Goal: Information Seeking & Learning: Learn about a topic

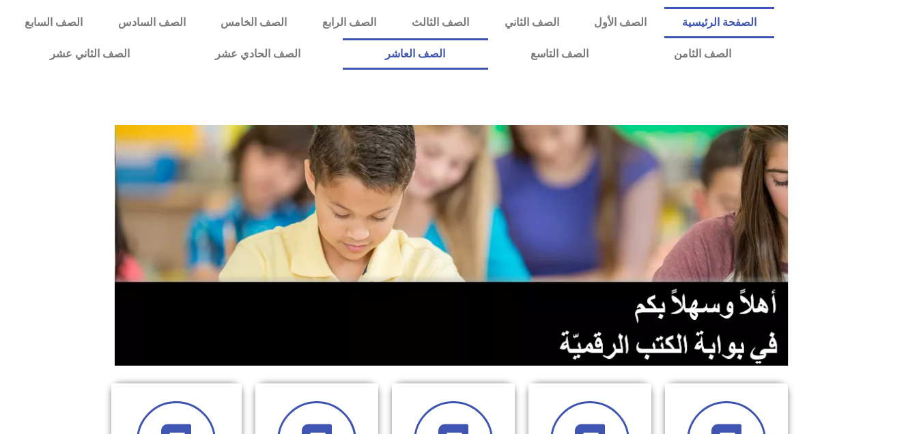
click at [488, 62] on link "الصف العاشر" at bounding box center [415, 53] width 145 height 31
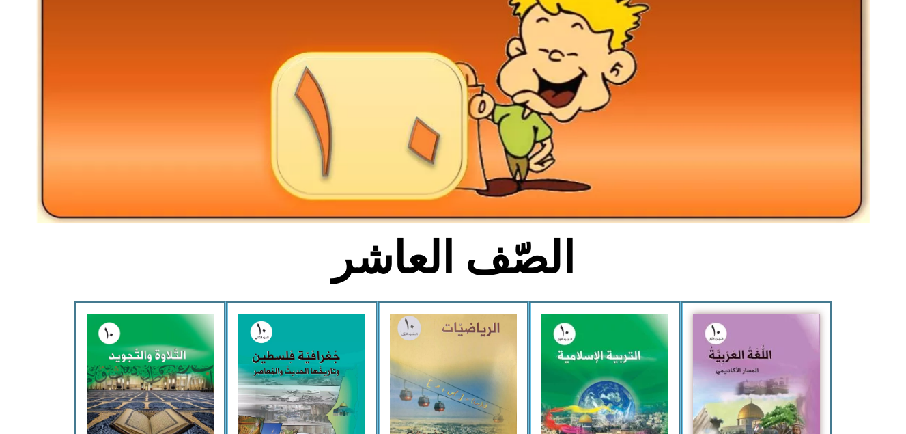
scroll to position [137, 0]
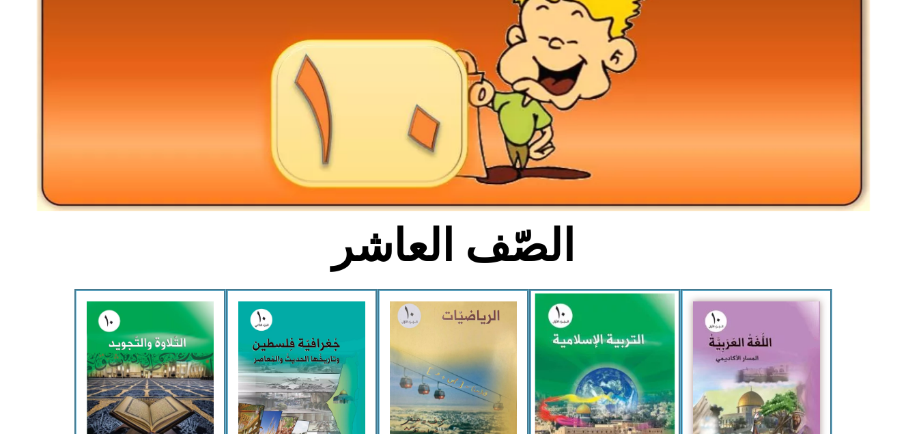
click at [602, 372] on img at bounding box center [605, 381] width 140 height 174
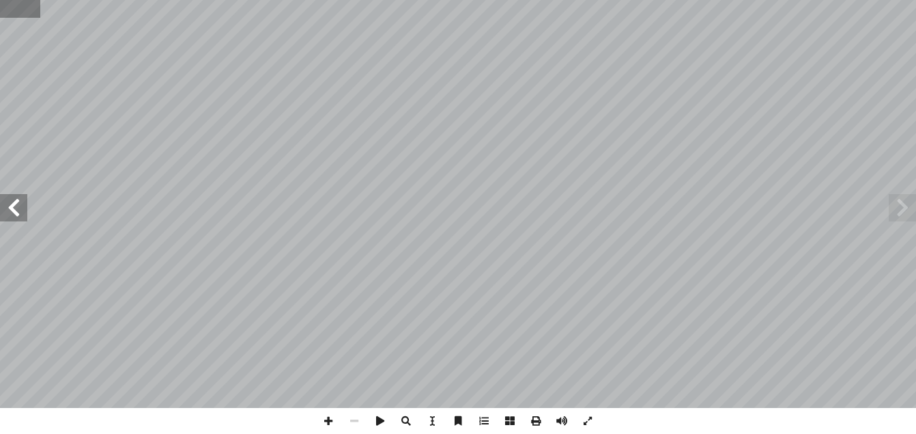
click at [37, 1] on input "text" at bounding box center [20, 9] width 40 height 18
type input "**"
click at [22, 214] on span at bounding box center [13, 207] width 27 height 27
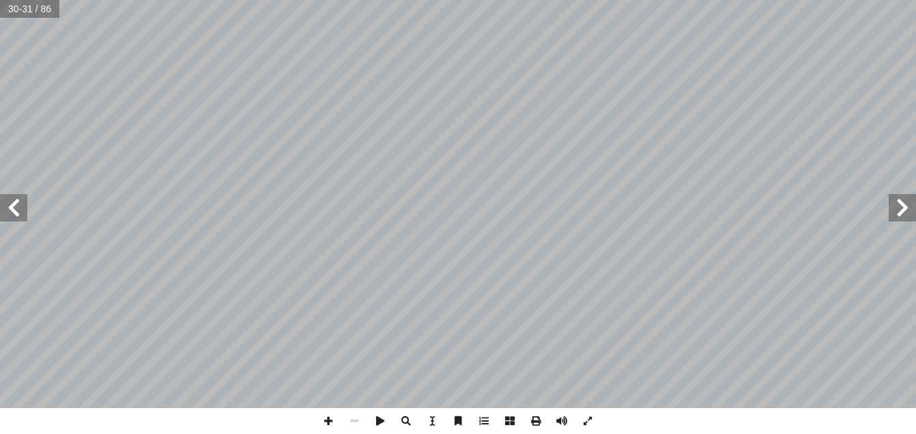
click at [901, 216] on span at bounding box center [902, 207] width 27 height 27
click at [10, 213] on span at bounding box center [13, 207] width 27 height 27
click at [903, 214] on span at bounding box center [902, 207] width 27 height 27
click at [330, 423] on span at bounding box center [329, 421] width 26 height 26
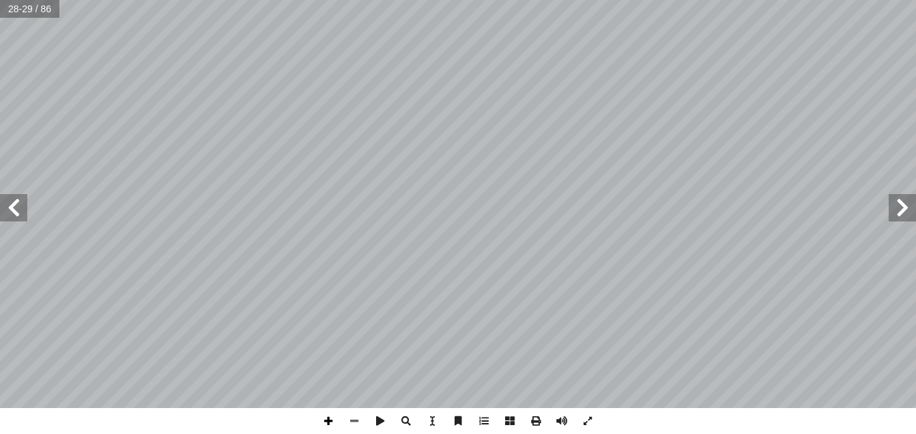
click at [328, 425] on span at bounding box center [329, 421] width 26 height 26
click at [362, 419] on span at bounding box center [354, 421] width 26 height 26
click at [8, 206] on span at bounding box center [13, 207] width 27 height 27
click at [330, 417] on span at bounding box center [329, 421] width 26 height 26
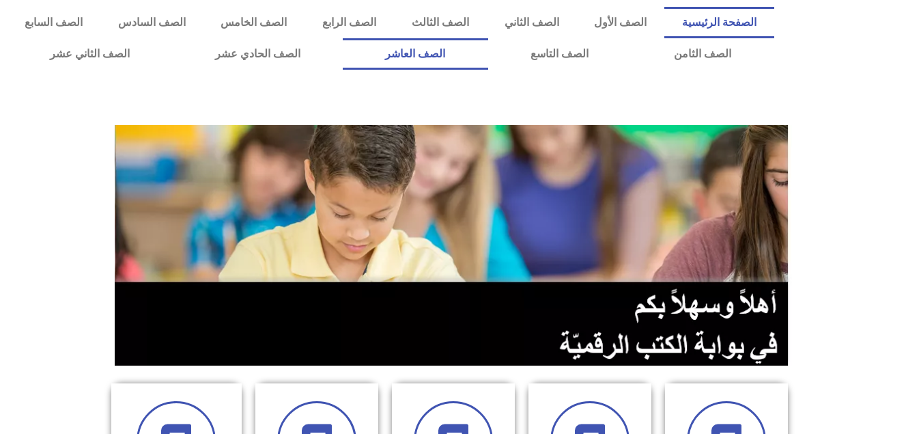
click at [488, 55] on link "الصف العاشر" at bounding box center [415, 53] width 145 height 31
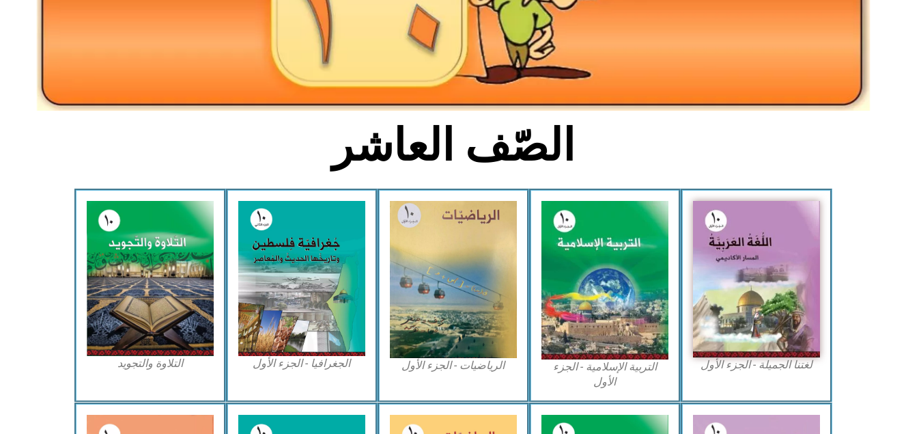
scroll to position [246, 0]
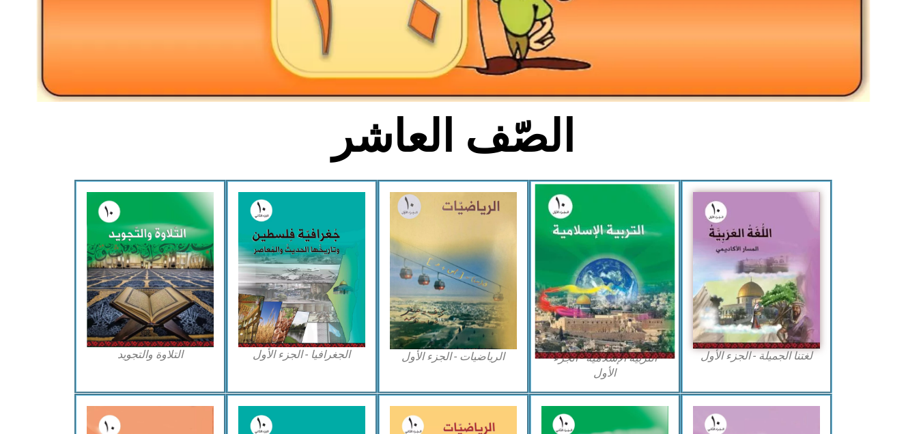
click at [587, 283] on img at bounding box center [605, 271] width 140 height 174
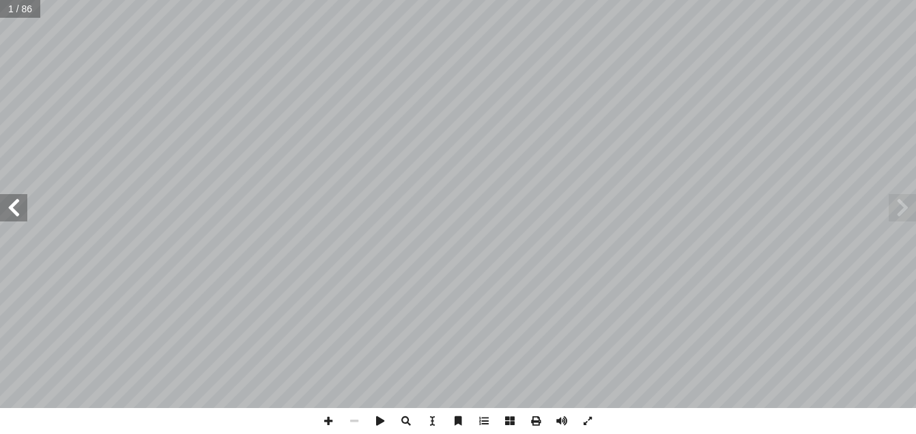
click at [7, 206] on span at bounding box center [13, 207] width 27 height 27
click at [16, 201] on span at bounding box center [13, 207] width 27 height 27
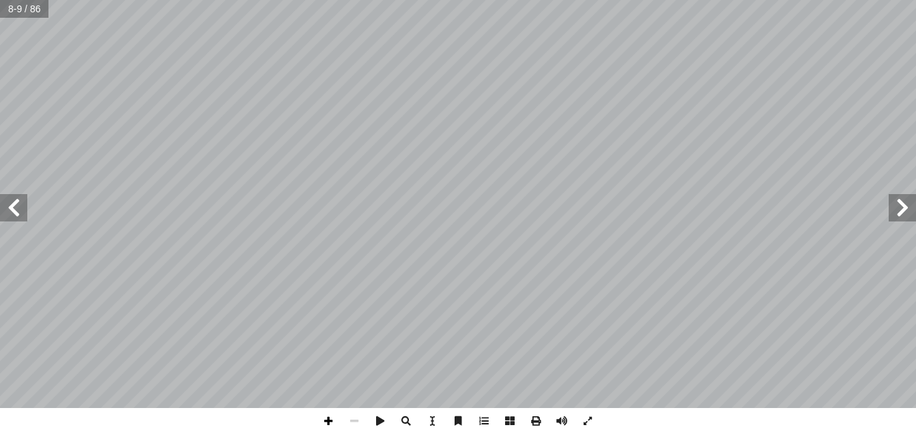
click at [327, 420] on span at bounding box center [329, 421] width 26 height 26
click at [331, 420] on span at bounding box center [329, 421] width 26 height 26
click at [18, 220] on span at bounding box center [13, 207] width 27 height 27
click at [296, 414] on div "6 بوضــوح ّ يــة يــدل آ ر مرتيــن فــي هــذه ال� ّ ر) المكــر ّ الفعــل (يكــو…" at bounding box center [458, 217] width 916 height 434
click at [351, 420] on span at bounding box center [354, 421] width 26 height 26
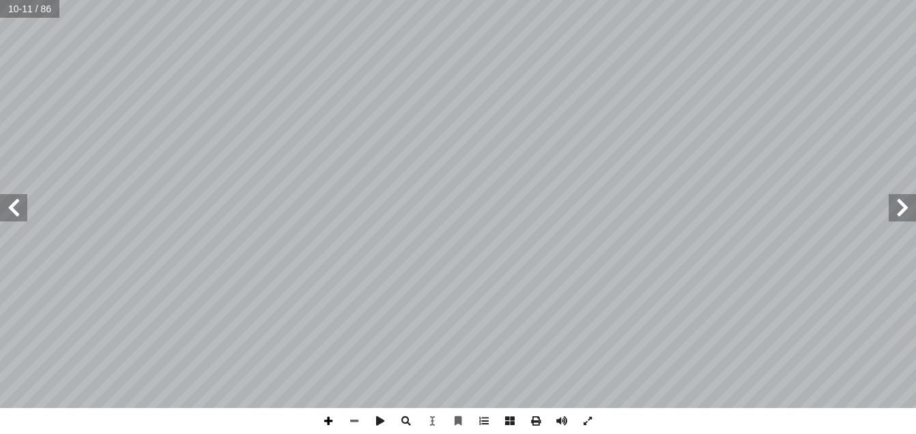
click at [324, 428] on span at bounding box center [329, 421] width 26 height 26
click at [351, 422] on span at bounding box center [354, 421] width 26 height 26
click at [452, 124] on html "الصفحة الرئيسية الصف الأول الصف الثاني الصف الثالث الصف الرابع الصف الخامس الصف…" at bounding box center [458, 62] width 916 height 124
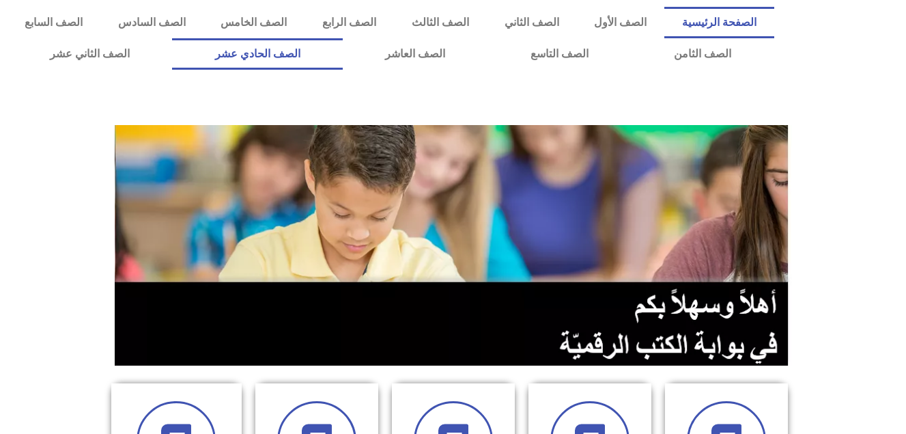
click at [343, 57] on link "الصف الحادي عشر" at bounding box center [257, 53] width 171 height 31
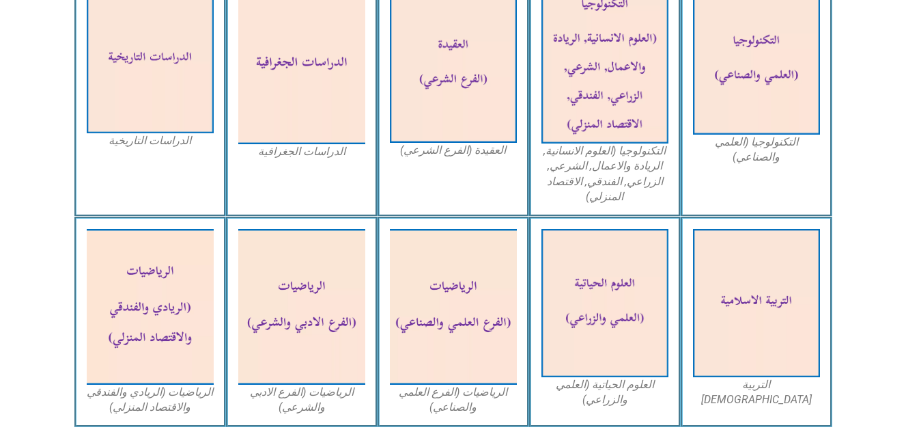
scroll to position [738, 0]
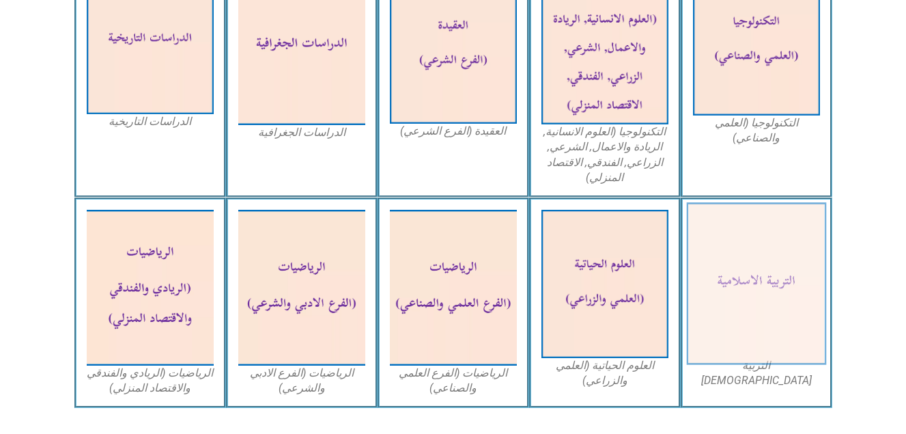
click at [757, 276] on img at bounding box center [756, 284] width 140 height 163
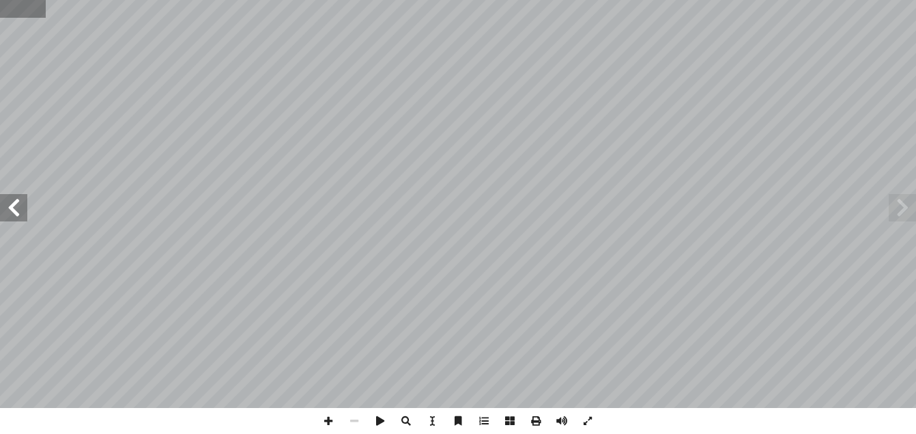
click at [20, 13] on input "text" at bounding box center [23, 9] width 46 height 18
type input "**"
click at [5, 212] on span at bounding box center [13, 207] width 27 height 27
click at [328, 420] on span at bounding box center [329, 421] width 26 height 26
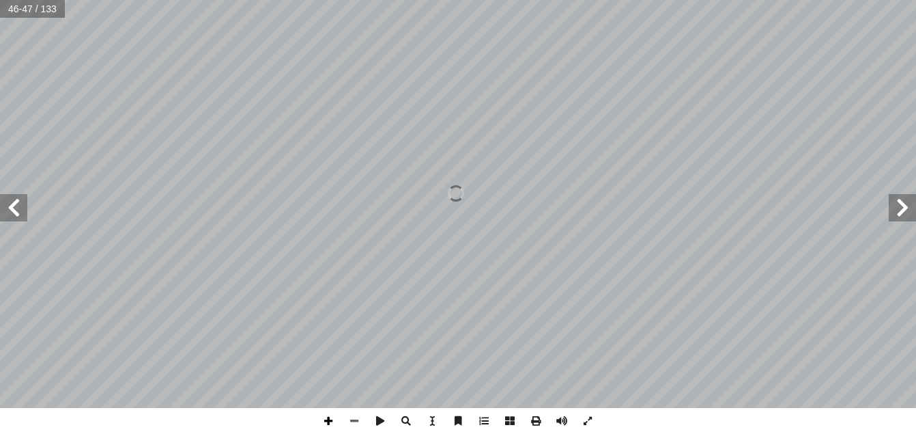
click at [328, 420] on span at bounding box center [329, 421] width 26 height 26
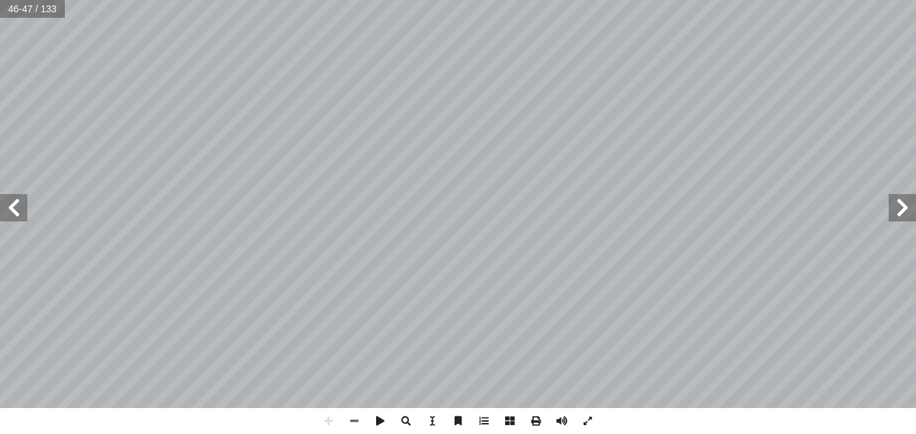
click at [663, 0] on html "الصفحة الرئيسية الصف الأول الصف الثاني الصف الثالث الصف الرابع الصف الخامس الصف…" at bounding box center [458, 62] width 916 height 124
click at [11, 217] on span at bounding box center [13, 207] width 27 height 27
click at [456, 124] on html "الصفحة الرئيسية الصف الأول الصف الثاني الصف الثالث الصف الرابع الصف الخامس الصف…" at bounding box center [458, 62] width 916 height 124
click at [253, 124] on html "الصفحة الرئيسية الصف الأول الصف الثاني الصف الثالث الصف الرابع الصف الخامس الصف…" at bounding box center [458, 62] width 916 height 124
click at [355, 420] on span at bounding box center [354, 421] width 26 height 26
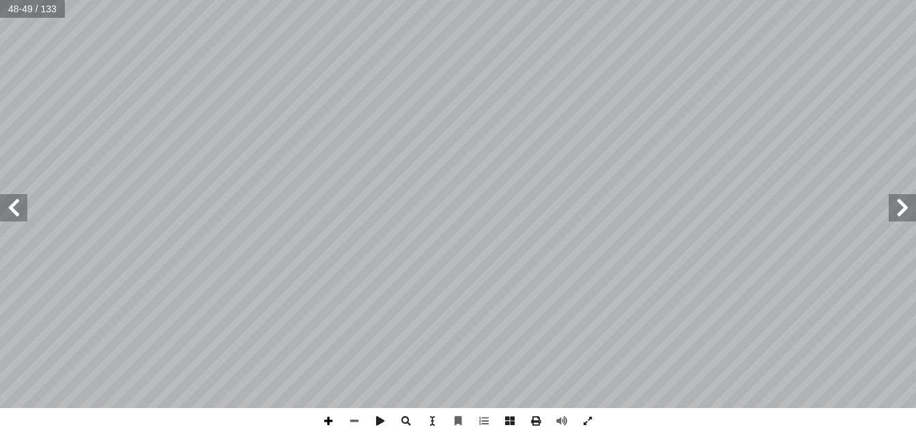
click at [325, 423] on span at bounding box center [329, 421] width 26 height 26
